Goal: Task Accomplishment & Management: Use online tool/utility

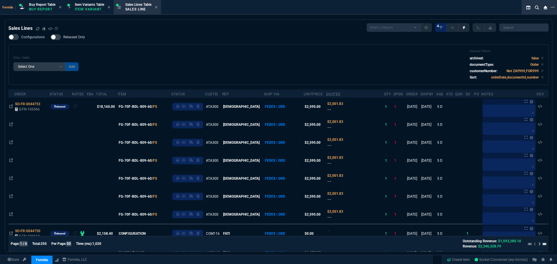
select select "1: BROV"
select select
click at [139, 51] on div "Filter Table Select One Add Filter () Age () ATS () Cond (itemVariantCode) Cust…" at bounding box center [278, 64] width 530 height 31
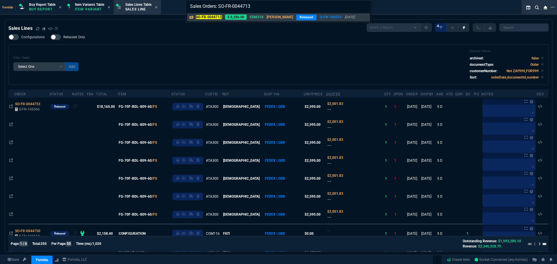
type input "Sales Orders: SO-FR-0044713"
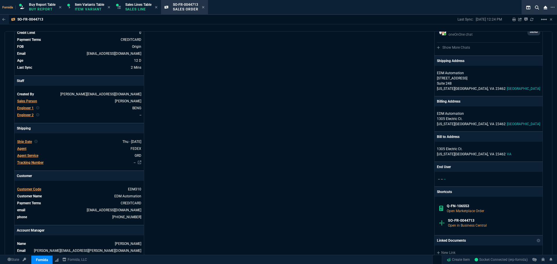
scroll to position [81, 0]
drag, startPoint x: 331, startPoint y: 148, endPoint x: 342, endPoint y: 146, distance: 11.3
click at [334, 148] on div "Fornida, LLC [STREET_ADDRESS] Share Link [PERSON_NAME] oneOnOne chat SEND [PERS…" at bounding box center [410, 158] width 264 height 370
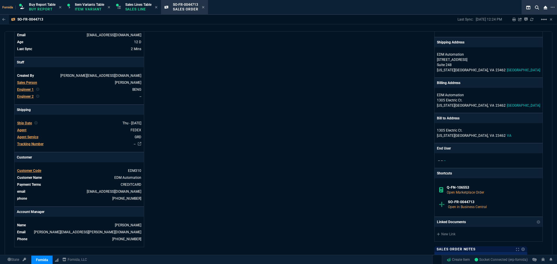
scroll to position [110, 0]
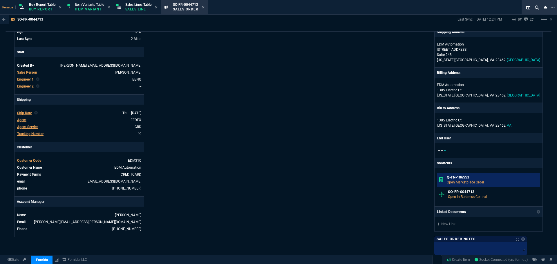
click at [464, 173] on link "Q-FN-106553 Open Marketplace Order" at bounding box center [488, 180] width 103 height 14
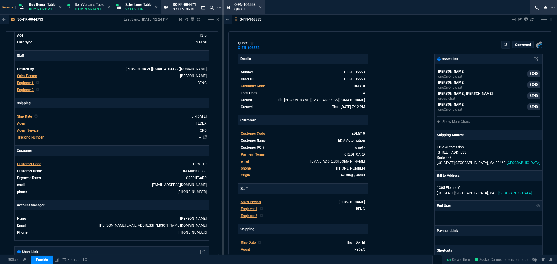
type input "16"
type input "648"
type input "0"
type input "63"
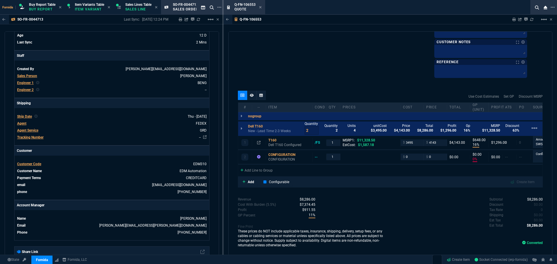
scroll to position [365, 0]
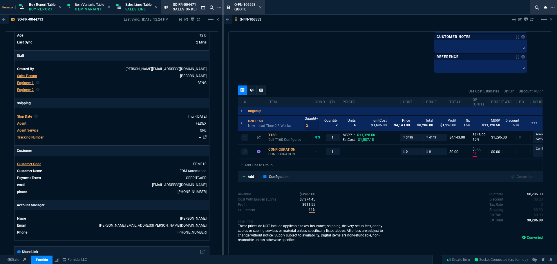
drag, startPoint x: 475, startPoint y: 171, endPoint x: 490, endPoint y: 171, distance: 15.1
click at [490, 171] on div "# -- Item cond qty prices cost price Total GP (unit) Profit ATS PO Sourcing Not…" at bounding box center [390, 134] width 305 height 74
click at [479, 166] on div "Add Line to Group" at bounding box center [390, 164] width 304 height 10
drag, startPoint x: 480, startPoint y: 172, endPoint x: 496, endPoint y: 169, distance: 15.7
click at [496, 169] on div "Use Cost Estimates Set GP Discount MSRP # -- Item cond qty prices cost price To…" at bounding box center [390, 134] width 305 height 97
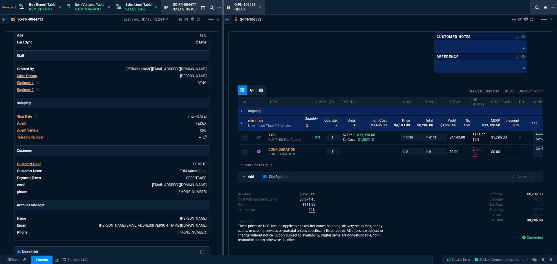
click at [486, 166] on div "Add Line to Group" at bounding box center [390, 164] width 304 height 10
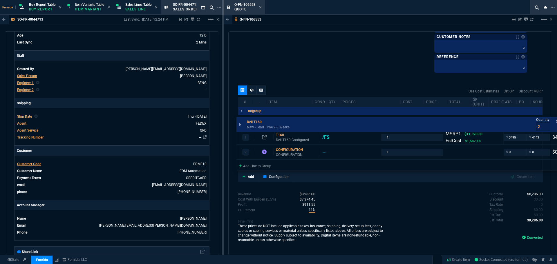
drag, startPoint x: 487, startPoint y: 162, endPoint x: 482, endPoint y: 162, distance: 5.5
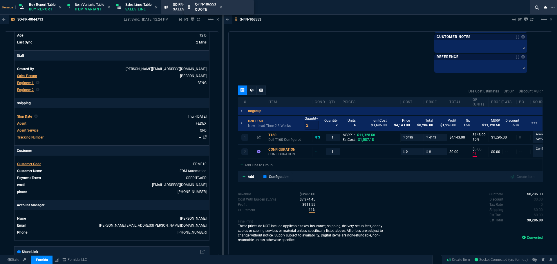
drag, startPoint x: 244, startPoint y: 4, endPoint x: 171, endPoint y: 2, distance: 73.1
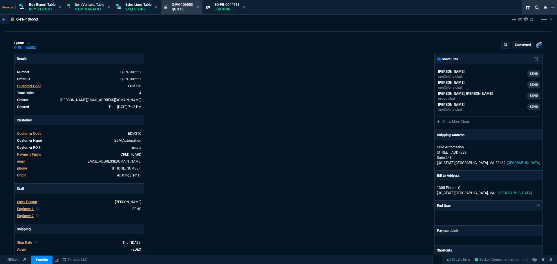
type input "16"
type input "648"
type input "0"
type input "63"
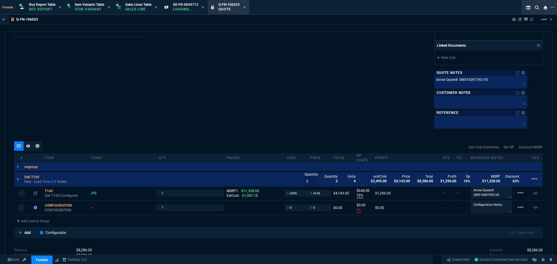
scroll to position [319, 0]
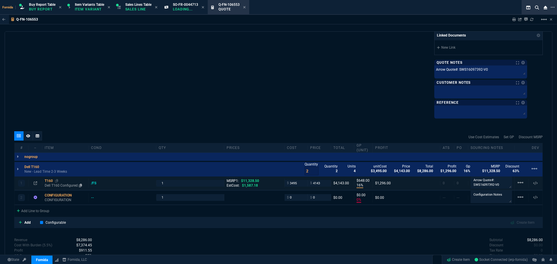
click at [54, 184] on p "Dell T160 Configured" at bounding box center [65, 185] width 41 height 5
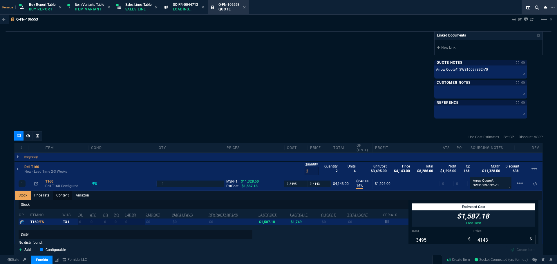
click at [61, 195] on link "Content" at bounding box center [62, 195] width 19 height 9
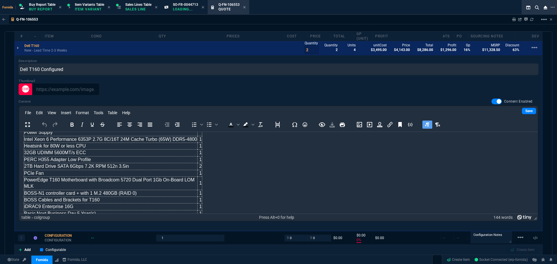
scroll to position [0, 0]
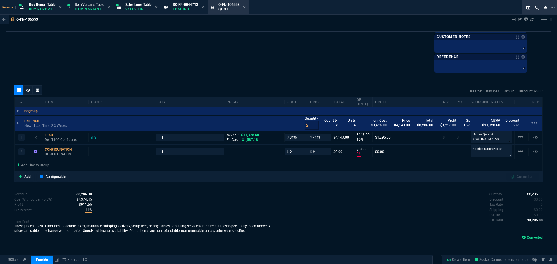
type input "16"
type input "648"
type input "63"
click at [57, 139] on p "Dell T160 Configured" at bounding box center [65, 139] width 41 height 5
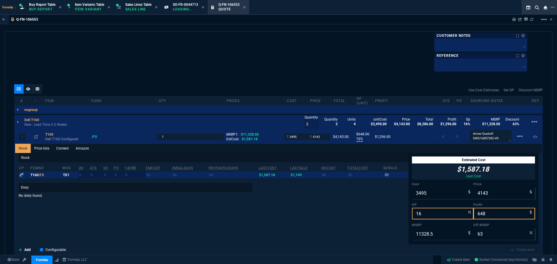
scroll to position [464, 0]
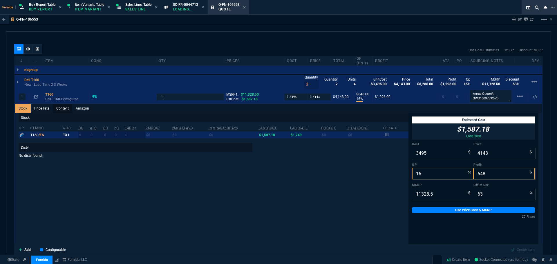
click at [66, 107] on link "Content" at bounding box center [62, 108] width 19 height 9
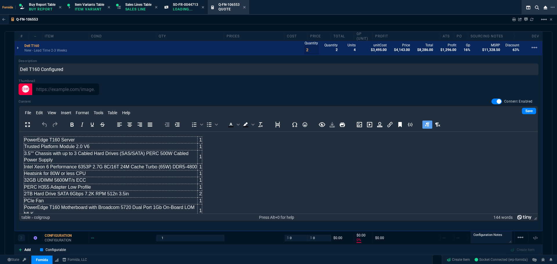
click at [212, 171] on body "PowerEdge T160 Server 1 Trusted Platform Module 2.0 V6 1 3.5"" Chassis with up …" at bounding box center [278, 198] width 509 height 122
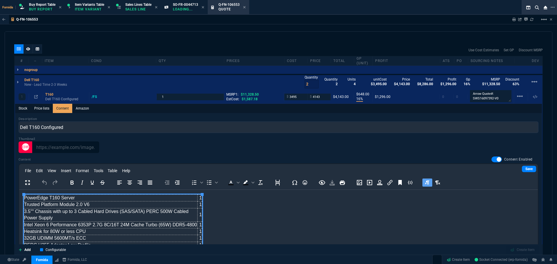
scroll to position [319, 0]
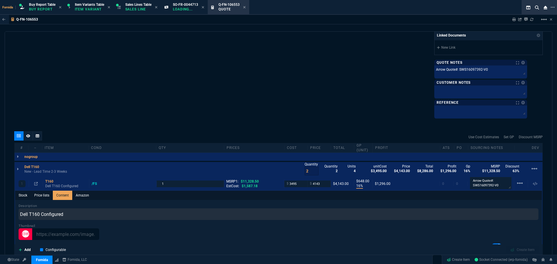
click at [259, 119] on div "quote Q-FN-106553 EDM Automation converted Fornida, LLC [STREET_ADDRESS] Detail…" at bounding box center [278, 143] width 547 height 224
click at [55, 183] on div "T160" at bounding box center [65, 181] width 41 height 5
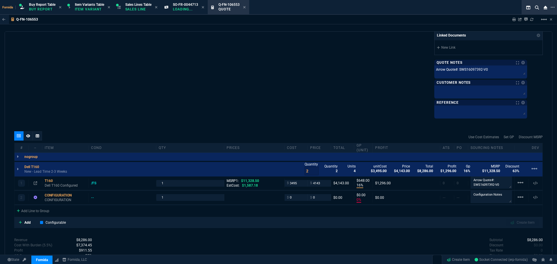
type input "16"
type input "648"
type input "63"
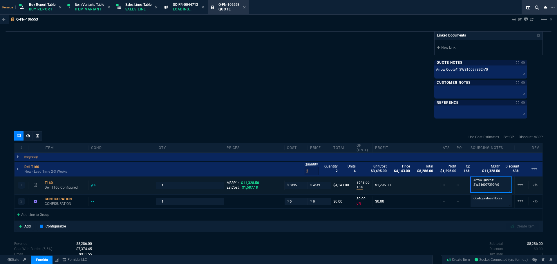
drag, startPoint x: 473, startPoint y: 186, endPoint x: 466, endPoint y: 186, distance: 7.0
click at [468, 186] on div "Arrow Quote#: SWS16097392-V0" at bounding box center [491, 185] width 46 height 17
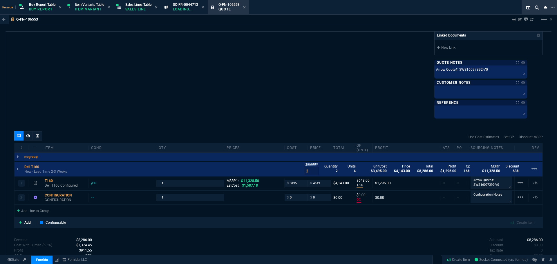
click at [138, 11] on p "Sales Line" at bounding box center [138, 9] width 26 height 5
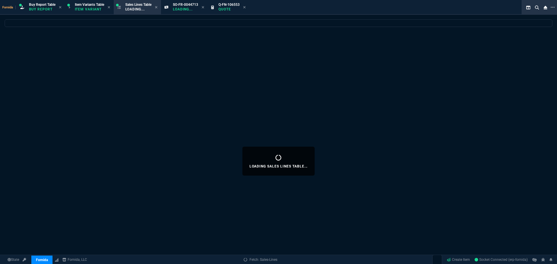
click at [204, 8] on icon at bounding box center [202, 7] width 3 height 3
click at [201, 7] on div "Q-FN-106553 Quote" at bounding box center [181, 7] width 39 height 12
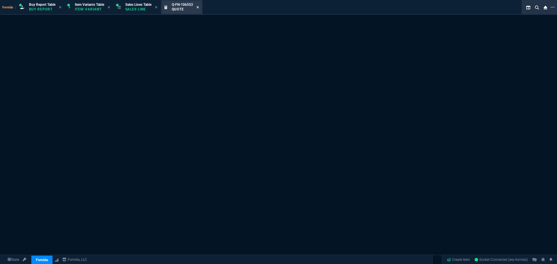
click at [199, 7] on icon at bounding box center [197, 7] width 3 height 3
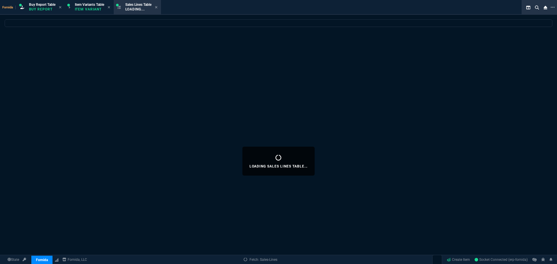
select select
